Goal: Task Accomplishment & Management: Manage account settings

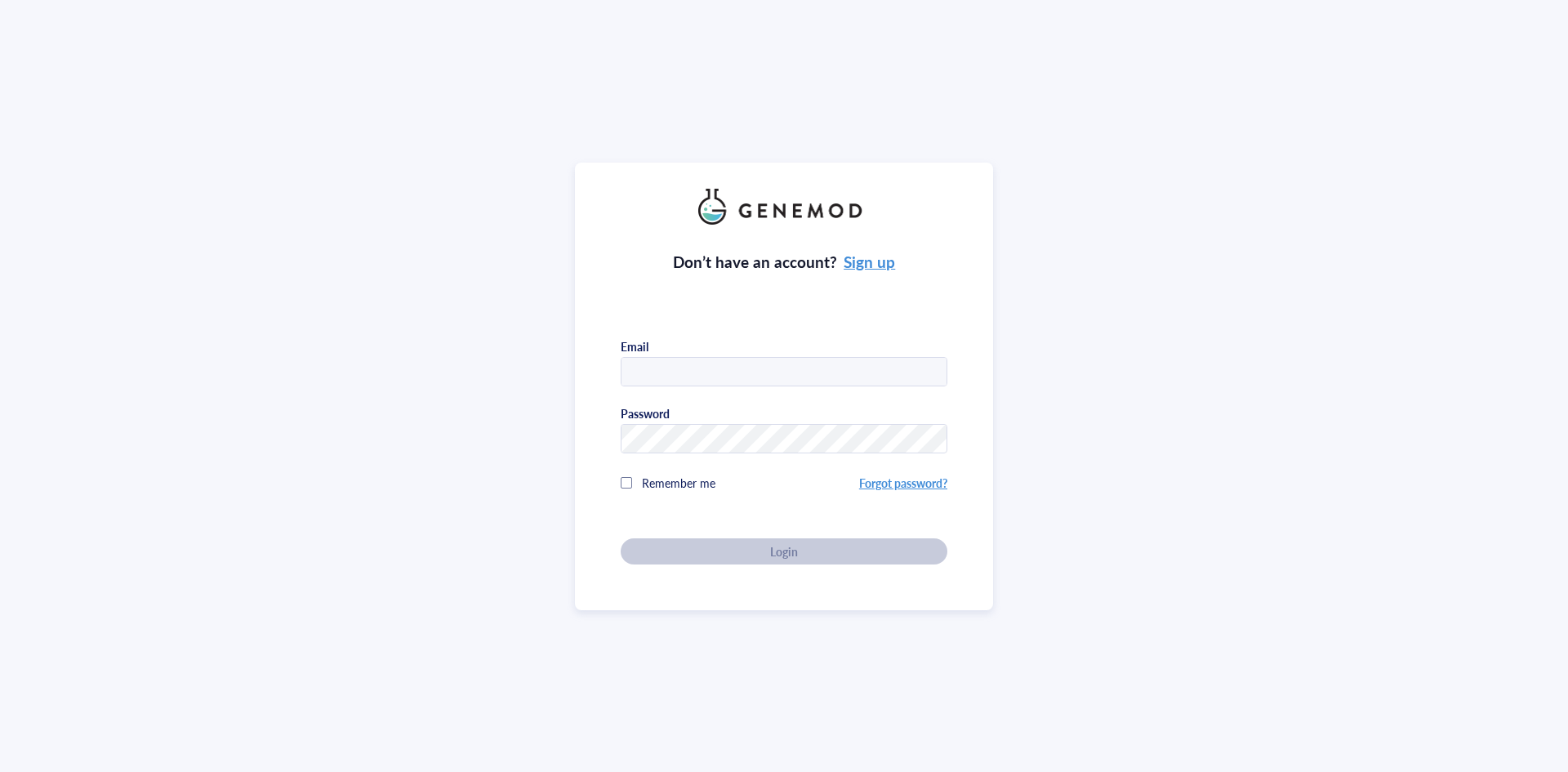
type input "[PERSON_NAME][EMAIL_ADDRESS][DOMAIN_NAME]"
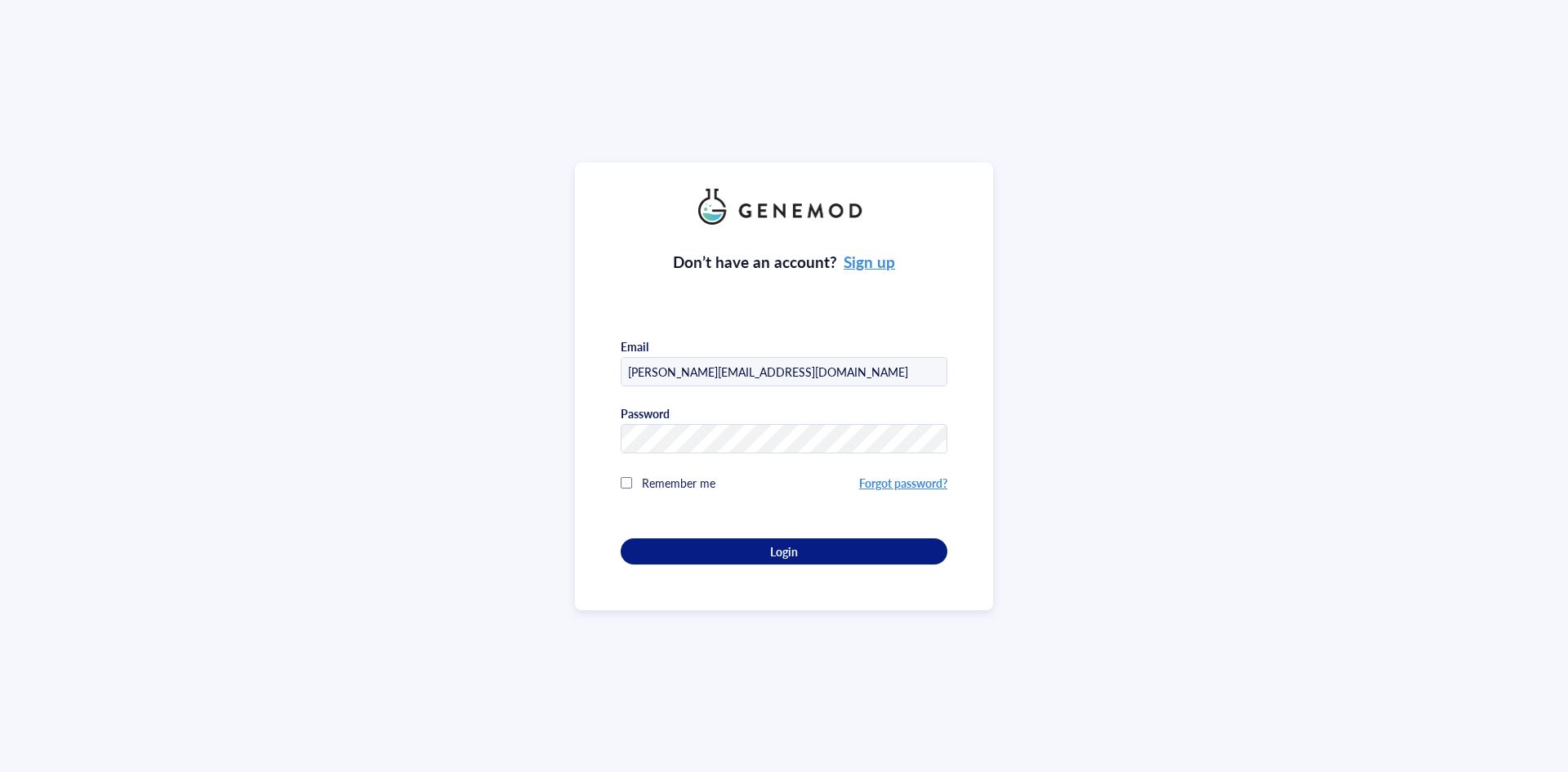
click at [629, 481] on div "Remember me" at bounding box center [740, 483] width 239 height 33
click at [671, 556] on button "Login" at bounding box center [783, 551] width 327 height 26
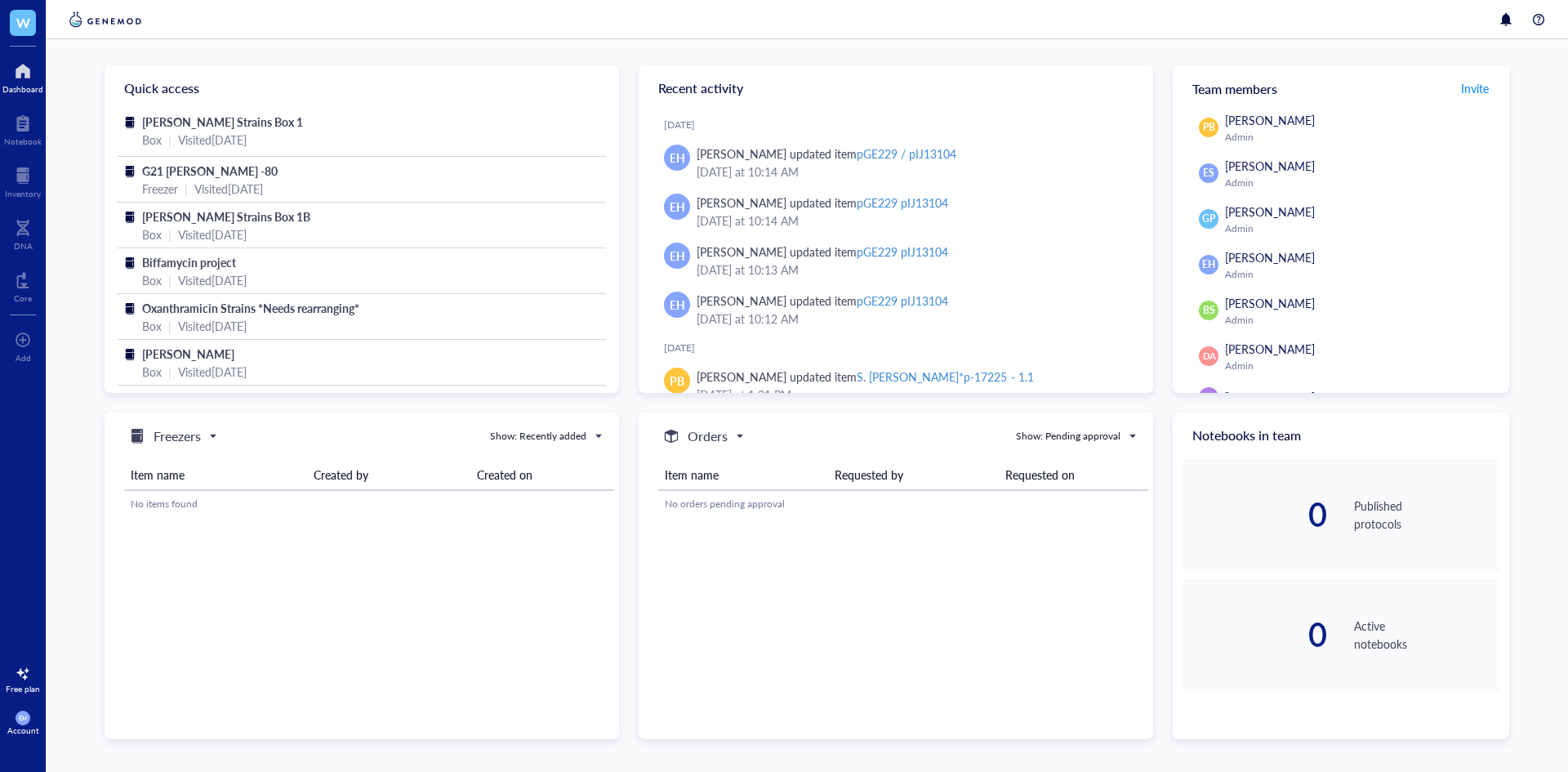
click at [21, 725] on span "EH" at bounding box center [23, 719] width 15 height 15
click at [21, 673] on div at bounding box center [23, 674] width 26 height 26
click at [174, 695] on button "See plans" at bounding box center [176, 686] width 54 height 20
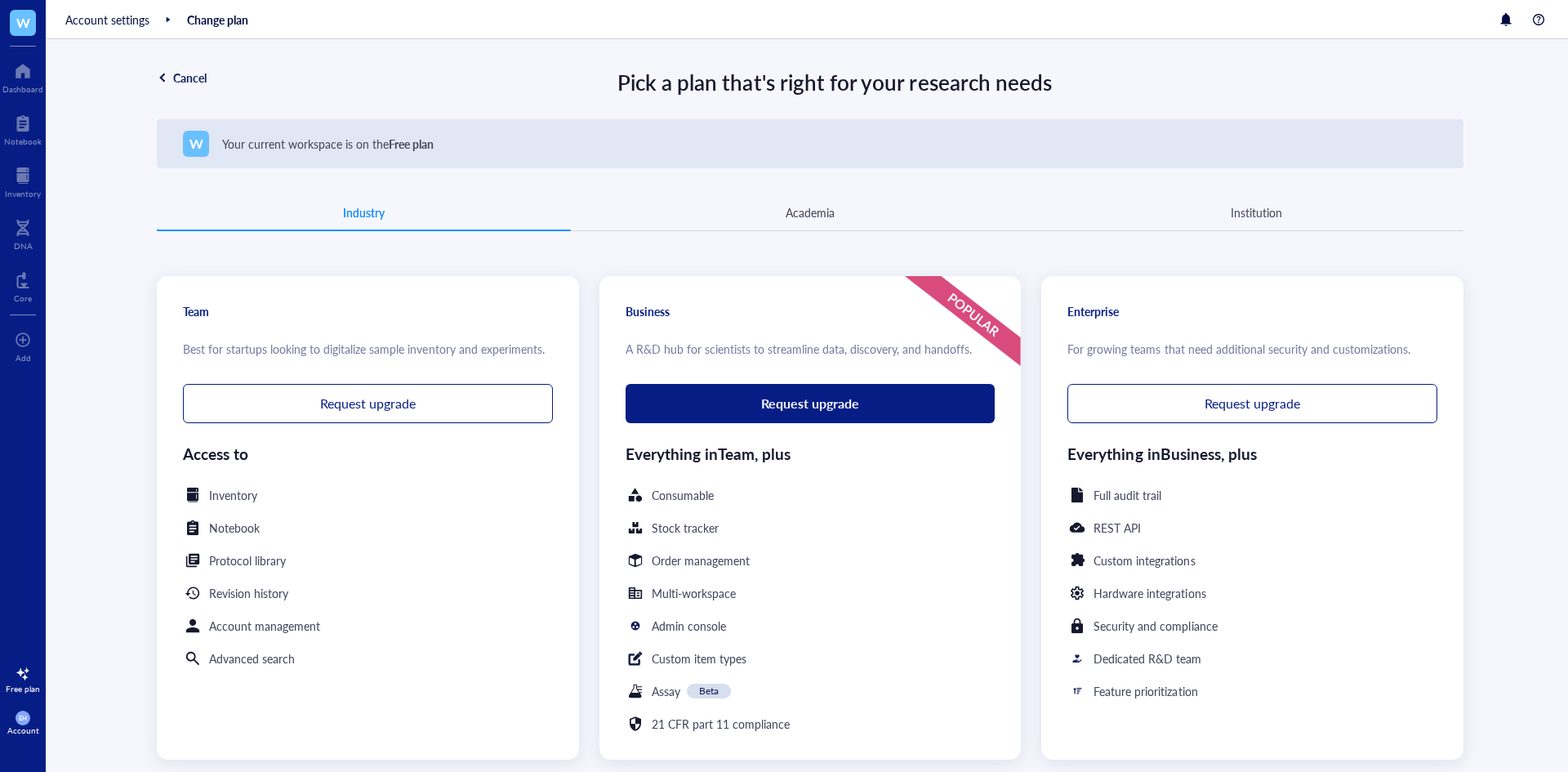
click at [20, 731] on div "Account" at bounding box center [23, 731] width 32 height 10
click at [91, 664] on link "Account settings" at bounding box center [115, 663] width 107 height 30
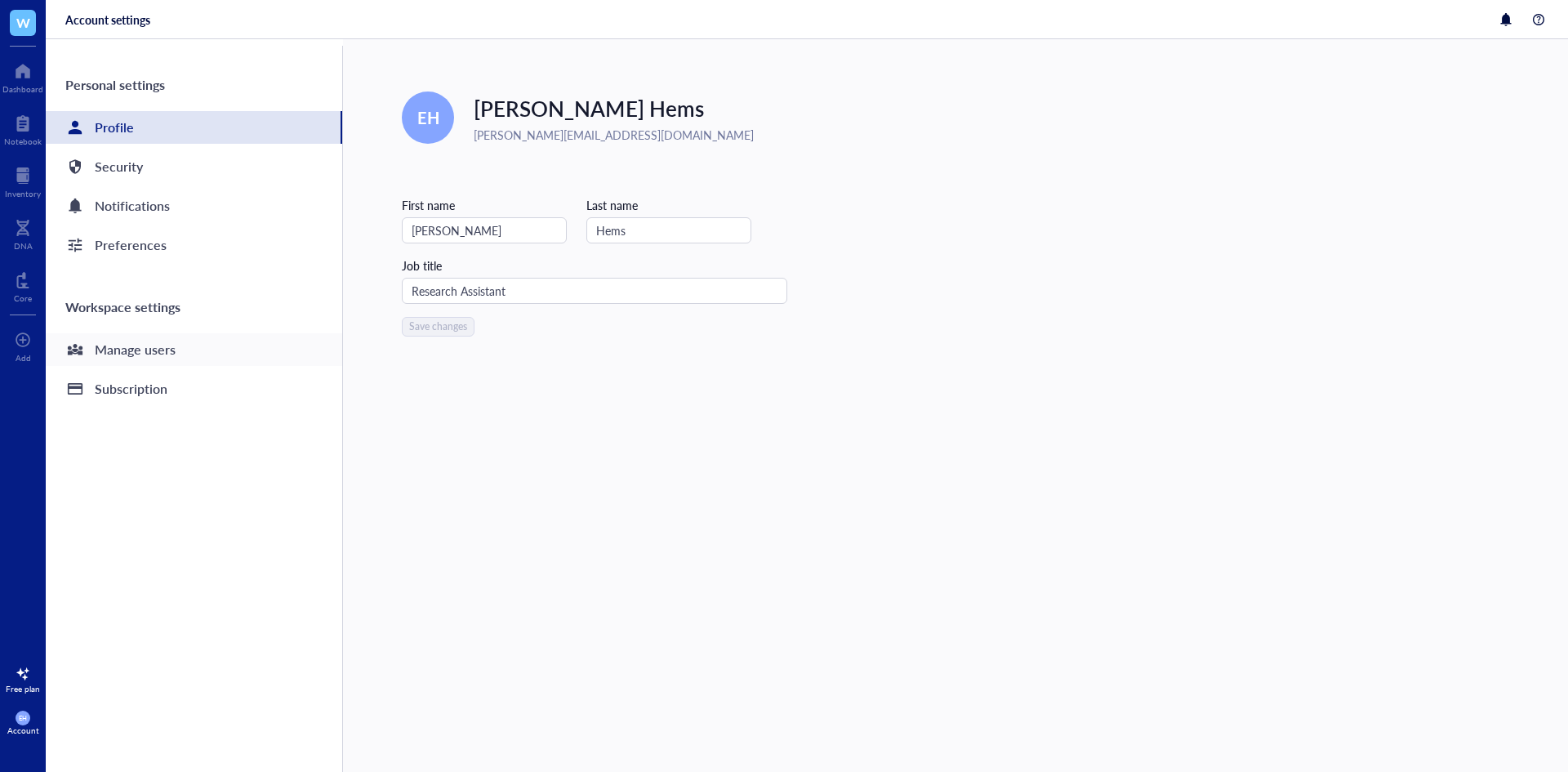
click at [130, 352] on div "Manage users" at bounding box center [135, 350] width 81 height 23
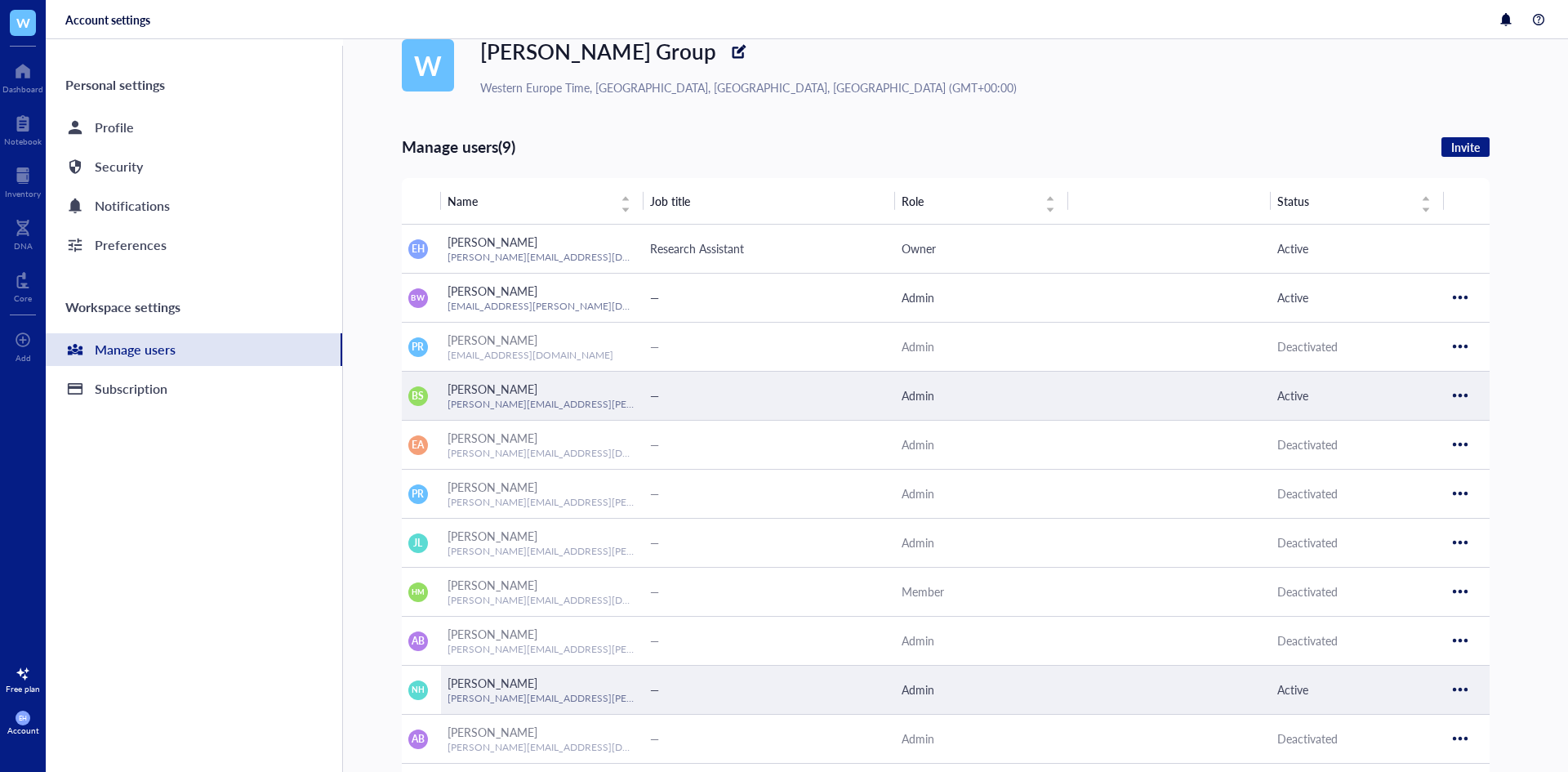
scroll to position [43, 0]
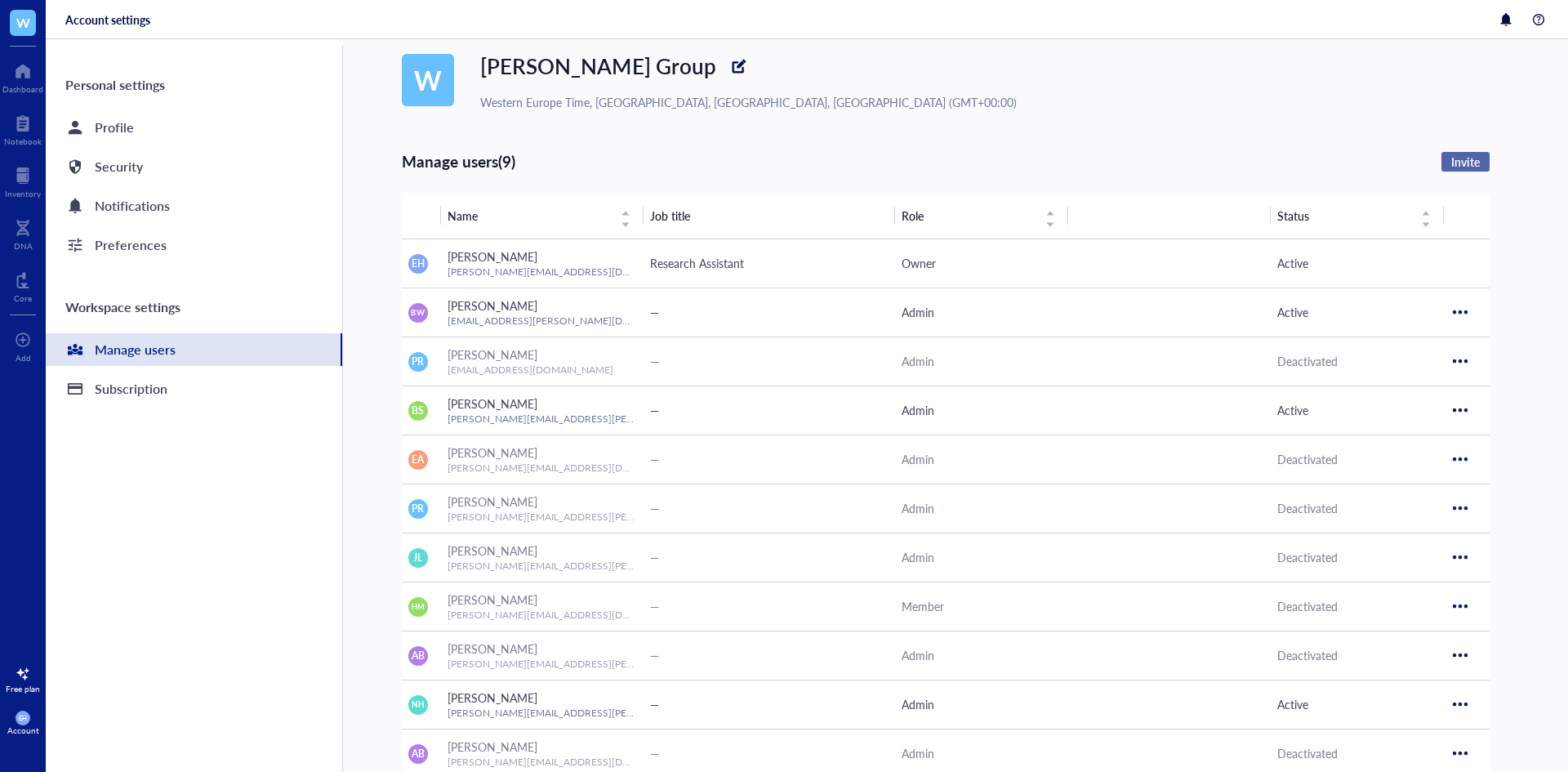
click at [1473, 168] on span "Invite" at bounding box center [1465, 162] width 29 height 15
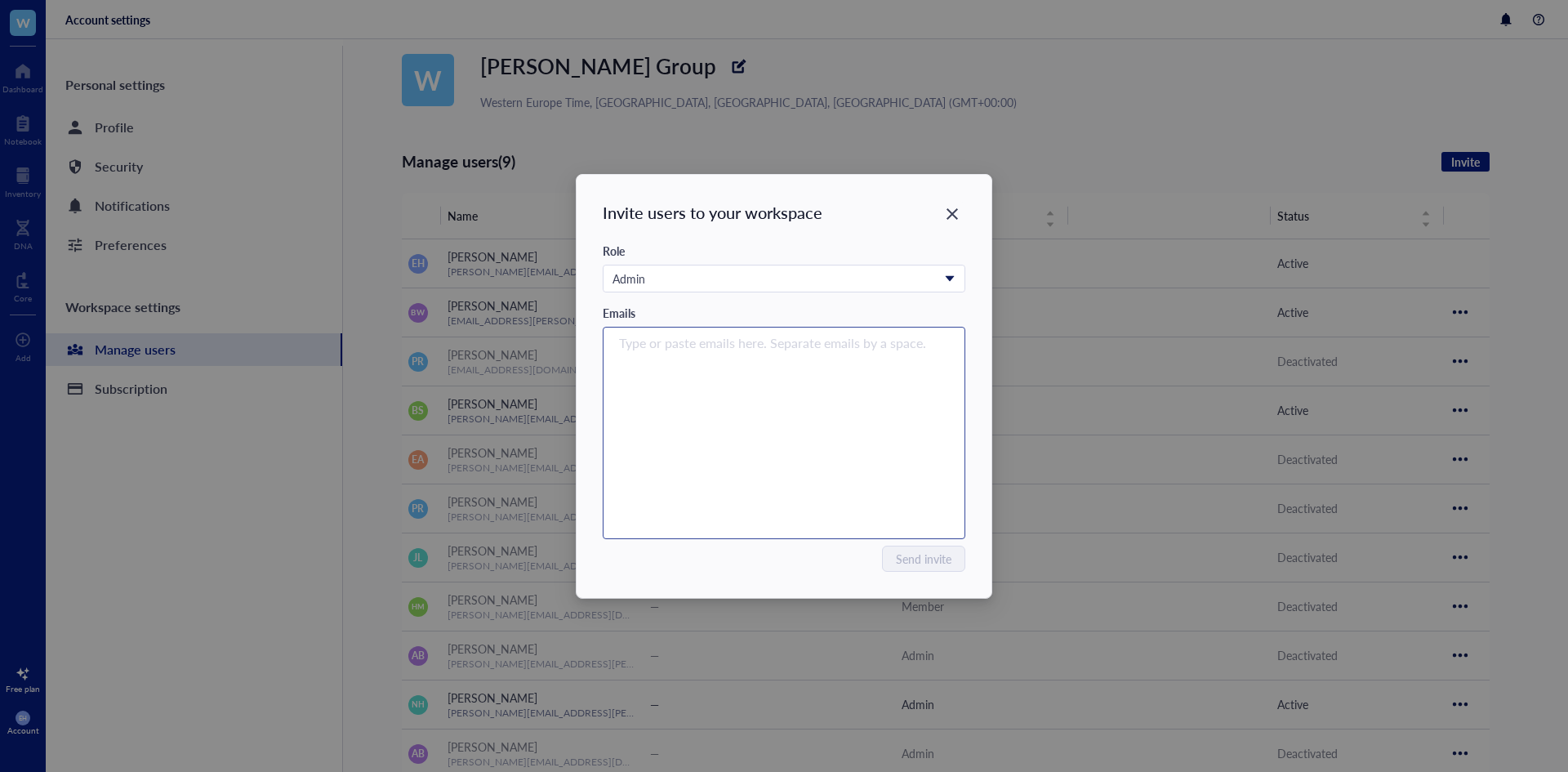
click at [717, 356] on div "Type or paste emails here. Separate emails by a space." at bounding box center [784, 433] width 348 height 204
click at [770, 366] on div "Type or paste emails here. Separate emails by a space." at bounding box center [784, 433] width 348 height 204
click at [754, 349] on input "search" at bounding box center [780, 343] width 322 height 20
paste input "Rebecca.Strachan@jic.ac.uk"
type input "Rebecca.Strachan@jic.ac.uk"
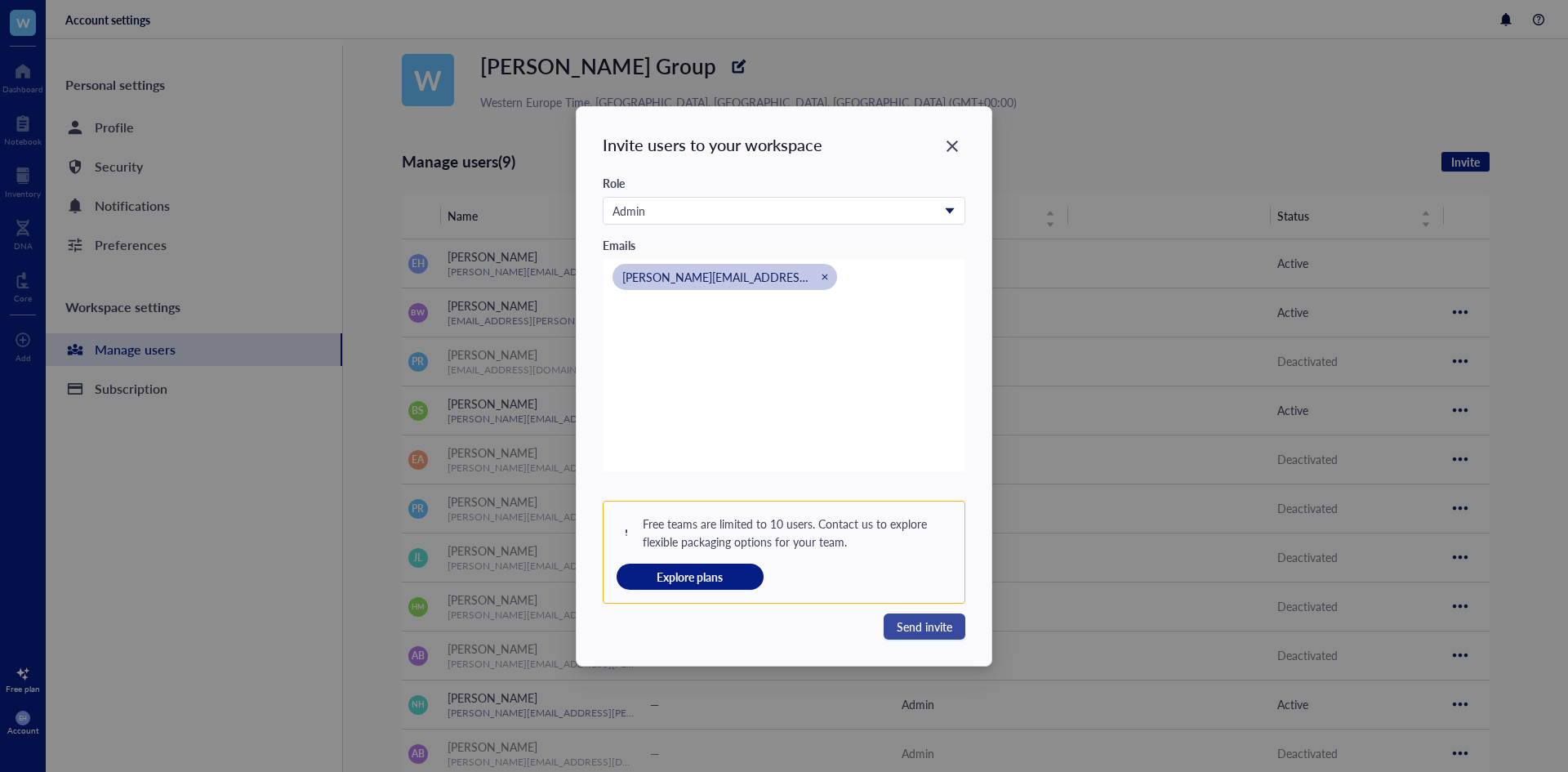
click at [909, 624] on span "Send invite" at bounding box center [925, 626] width 56 height 18
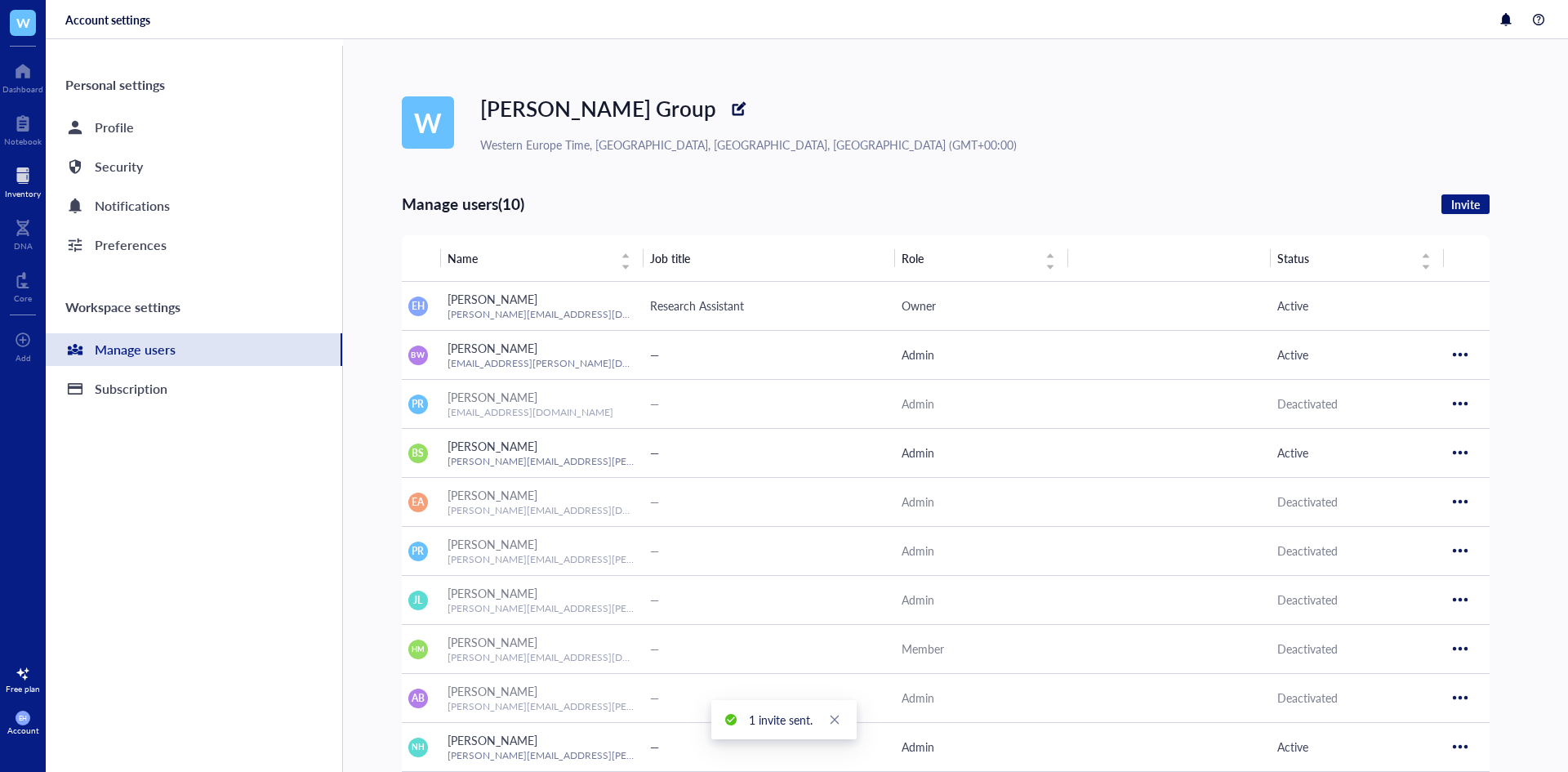
click at [32, 179] on div at bounding box center [23, 176] width 36 height 26
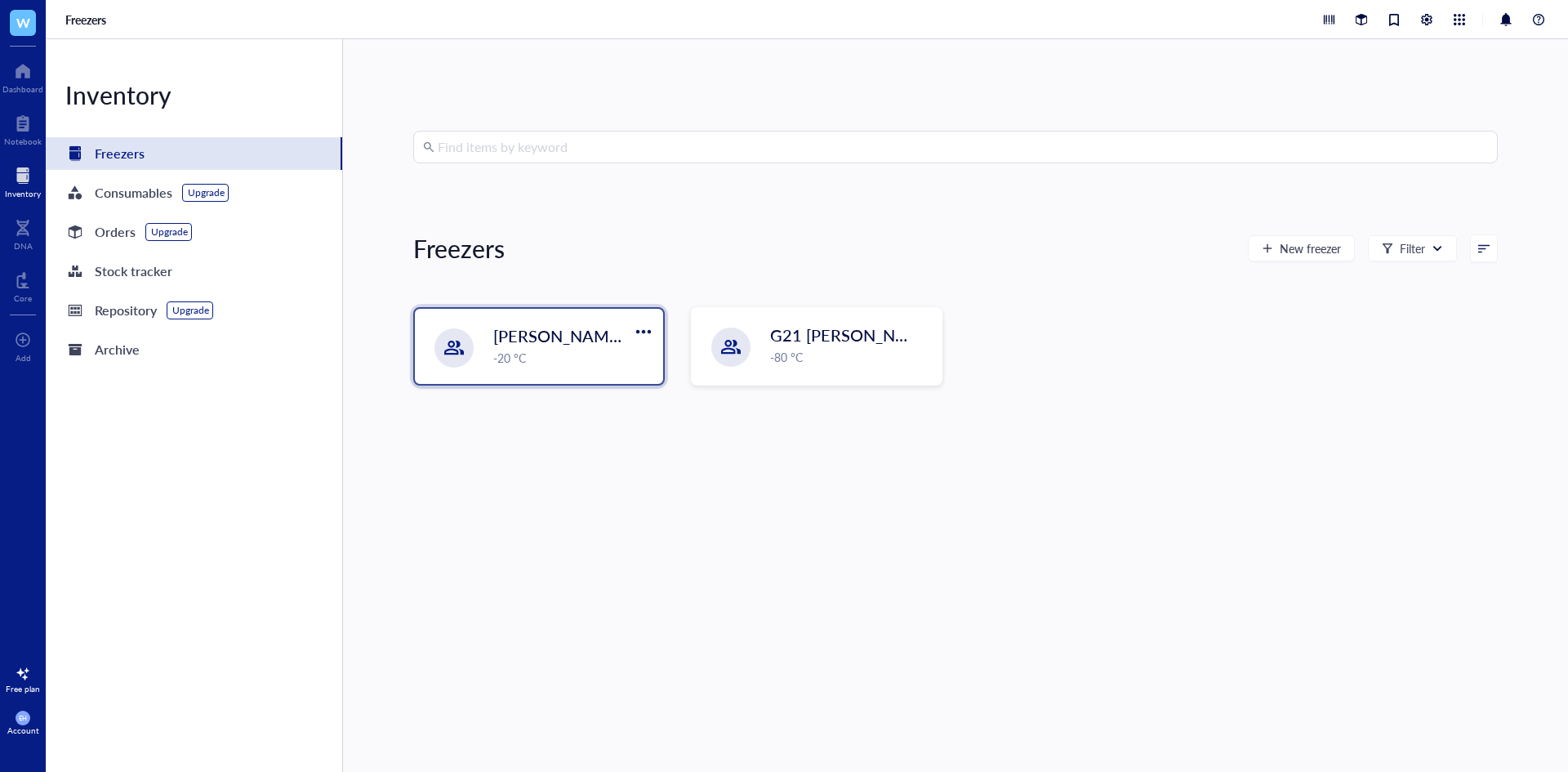
click at [496, 339] on span "Wilkinson -20 Archive" at bounding box center [603, 336] width 219 height 23
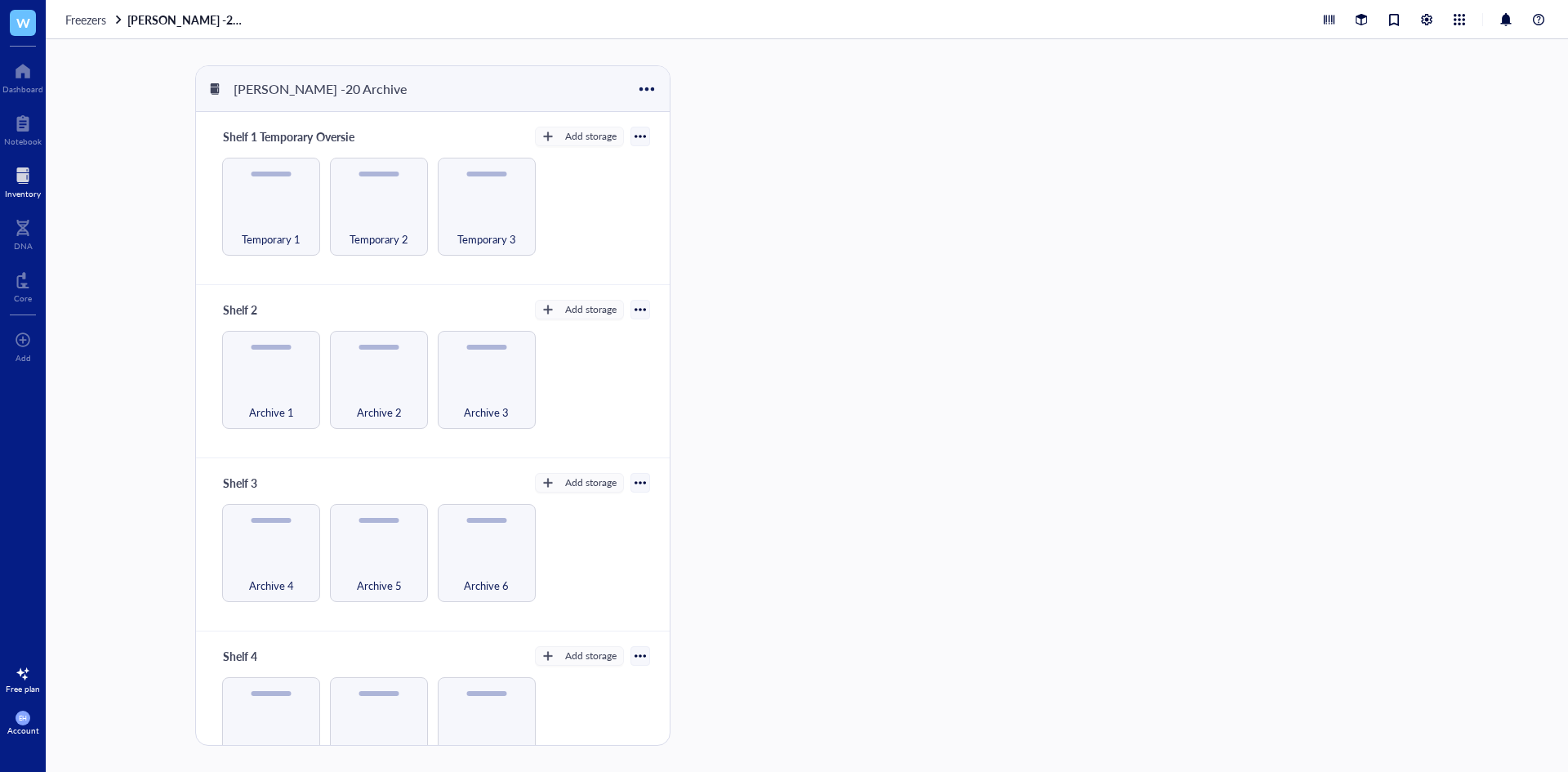
click at [17, 180] on div at bounding box center [23, 176] width 36 height 26
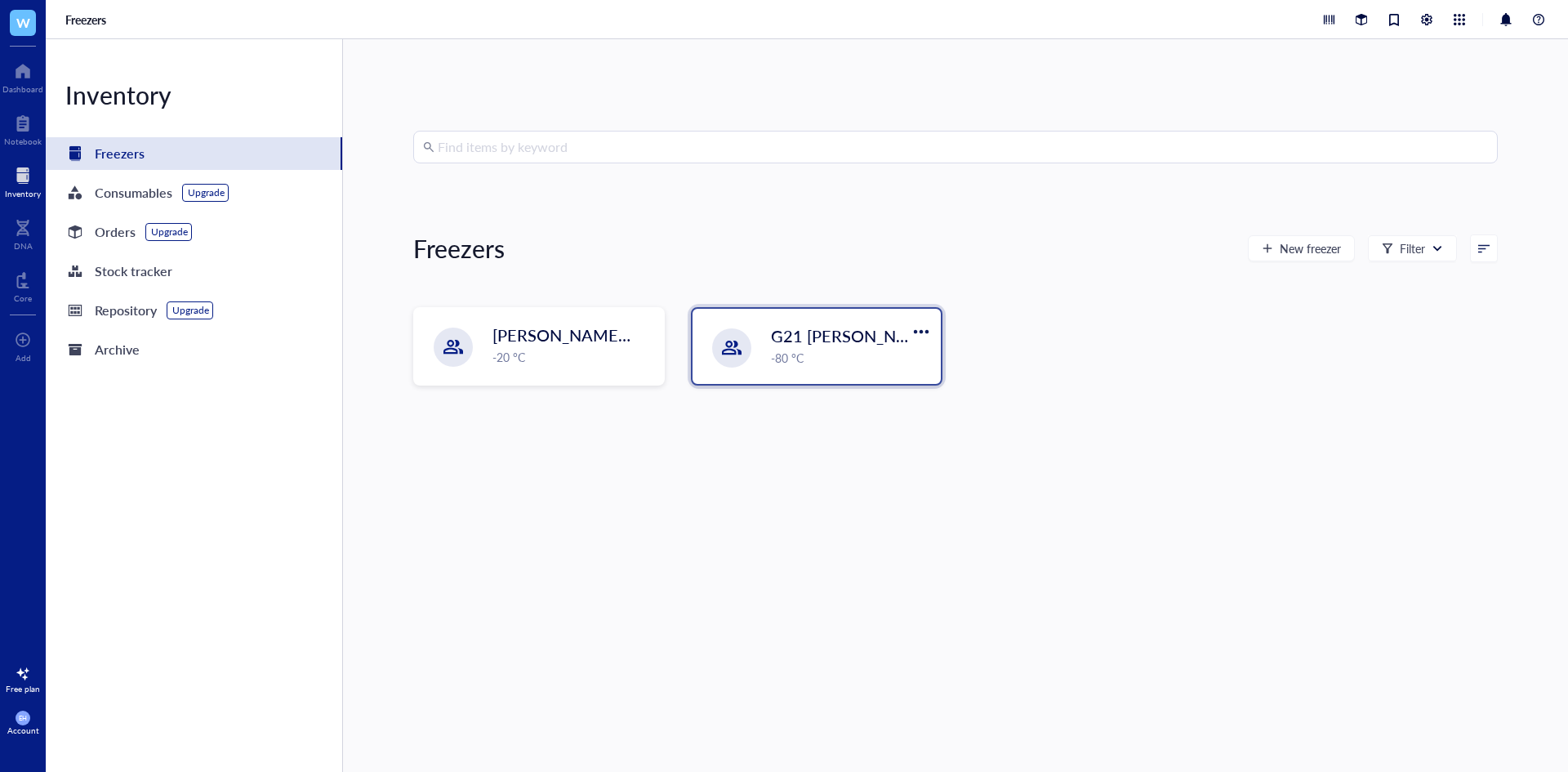
click at [794, 352] on div "-80 °C" at bounding box center [851, 358] width 160 height 18
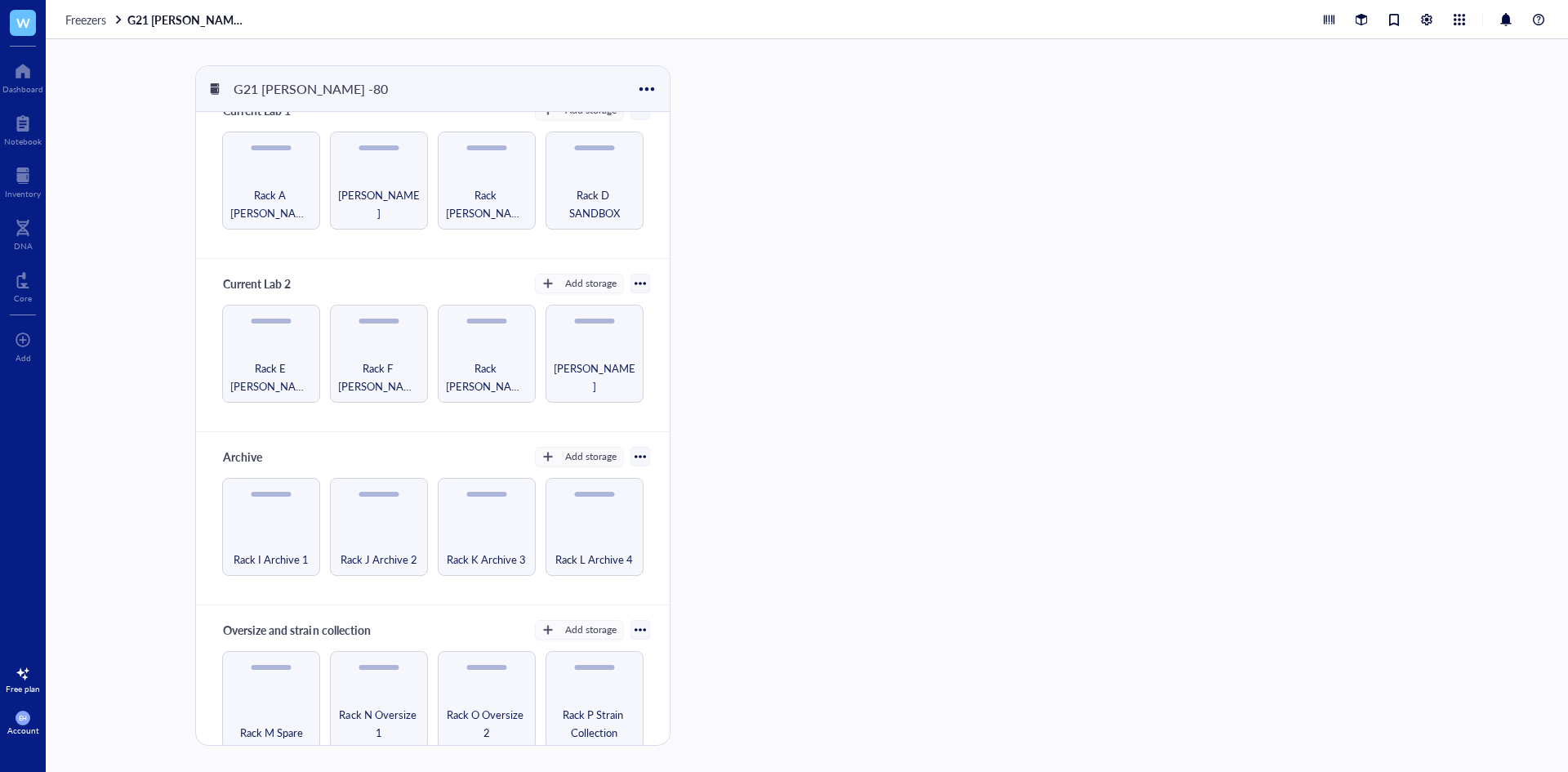
scroll to position [47, 0]
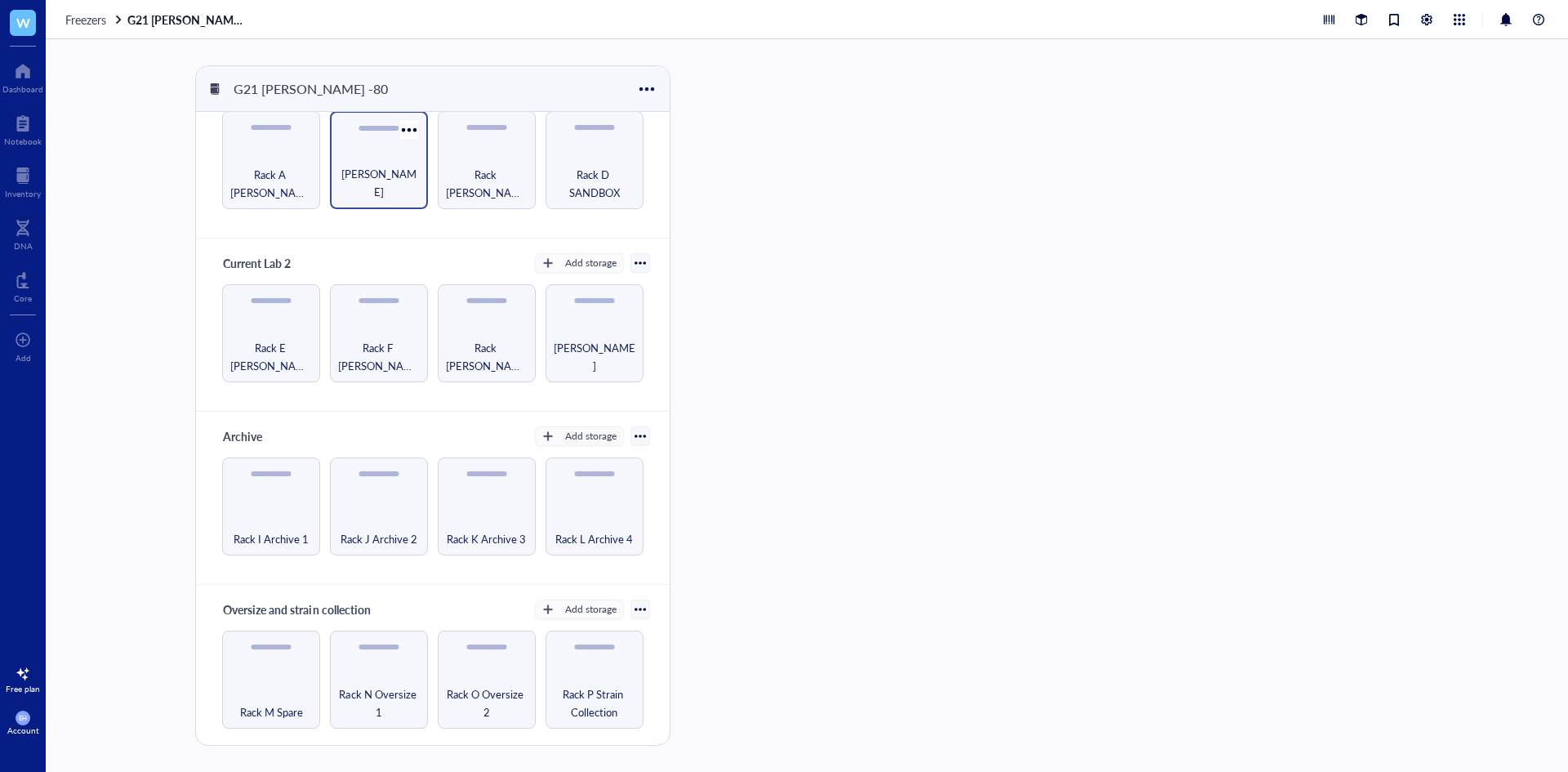
click at [392, 142] on div "Rack B Benjamin" at bounding box center [378, 160] width 98 height 98
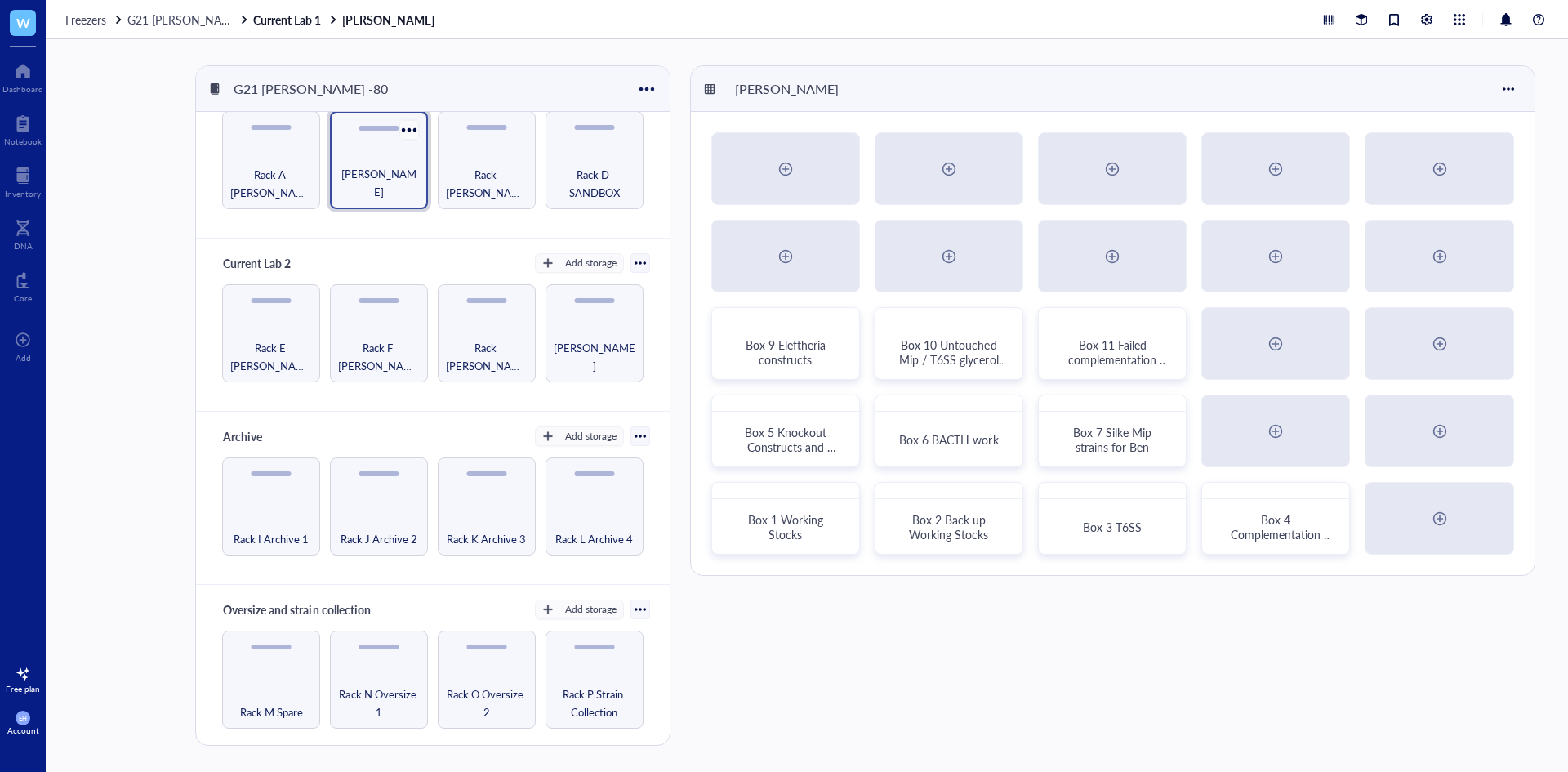
click at [403, 127] on div at bounding box center [408, 129] width 24 height 24
click at [0, 298] on div "Core" at bounding box center [23, 286] width 46 height 46
click at [837, 89] on div "Rack B Benjamin" at bounding box center [786, 89] width 118 height 28
type input "Rack B Benjamin / Rebecca"
click at [985, 91] on div "Rack B Benjamin / Rebecca" at bounding box center [1112, 89] width 843 height 46
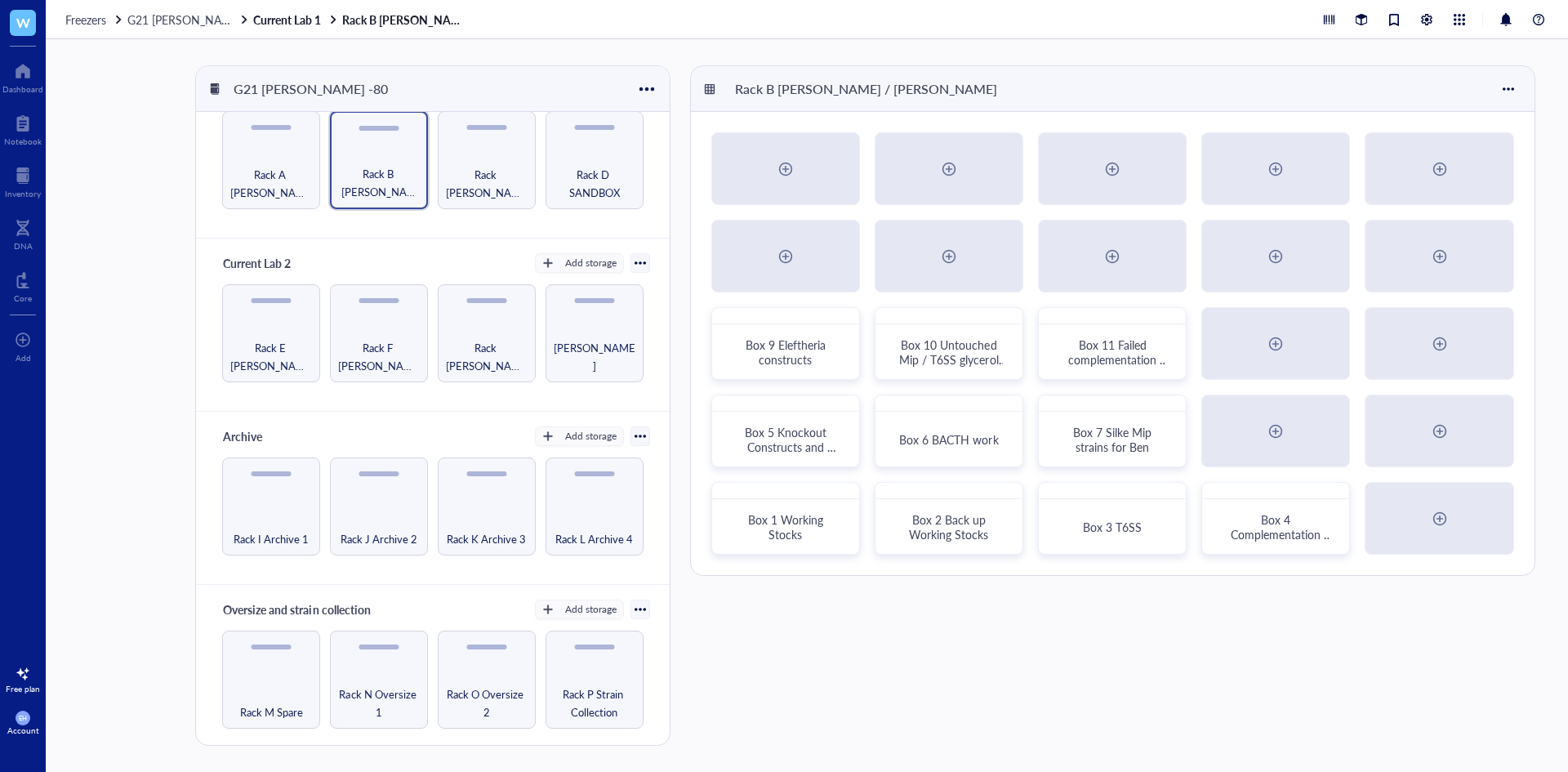
click at [805, 88] on div "Rack B Benjamin / Rebecca" at bounding box center [865, 89] width 277 height 28
drag, startPoint x: 801, startPoint y: 91, endPoint x: 831, endPoint y: 88, distance: 30.1
click at [831, 88] on input "Rack B Benjamin / Rebecca" at bounding box center [827, 89] width 198 height 26
type input "Rack B Ben / Rebecca"
click at [871, 665] on div "Rack B Ben / Rebecca Box 9 Eleftheria constructs Box 10 Untouched Mip / T6SS gl…" at bounding box center [1116, 405] width 851 height 681
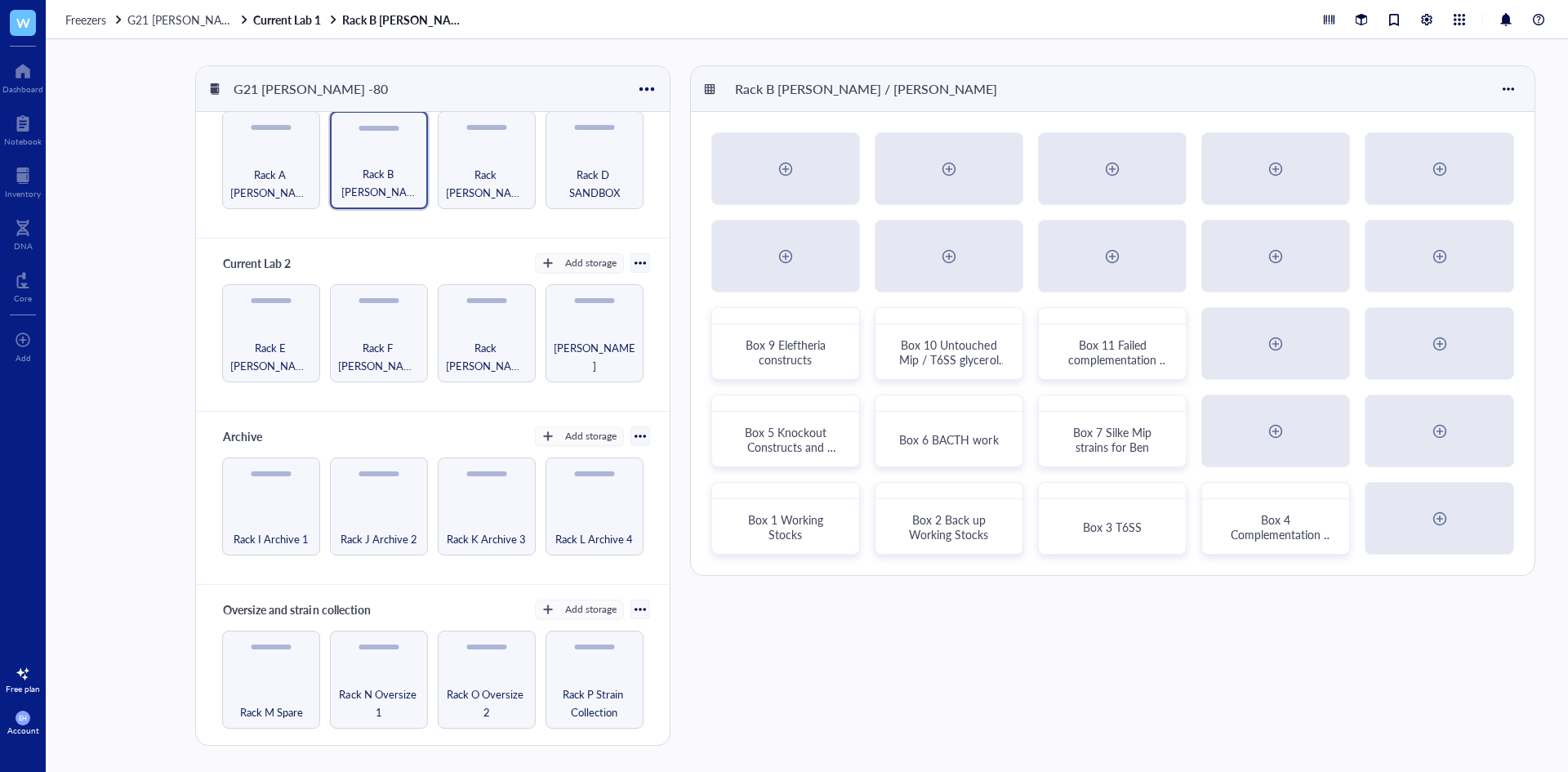
click at [154, 208] on div "G21 Wilkinson -80 Current Lab 1 Add storage Rack A Julius Rack B Ben / Rebecca …" at bounding box center [807, 406] width 1522 height 732
